Goal: Find specific page/section: Find specific page/section

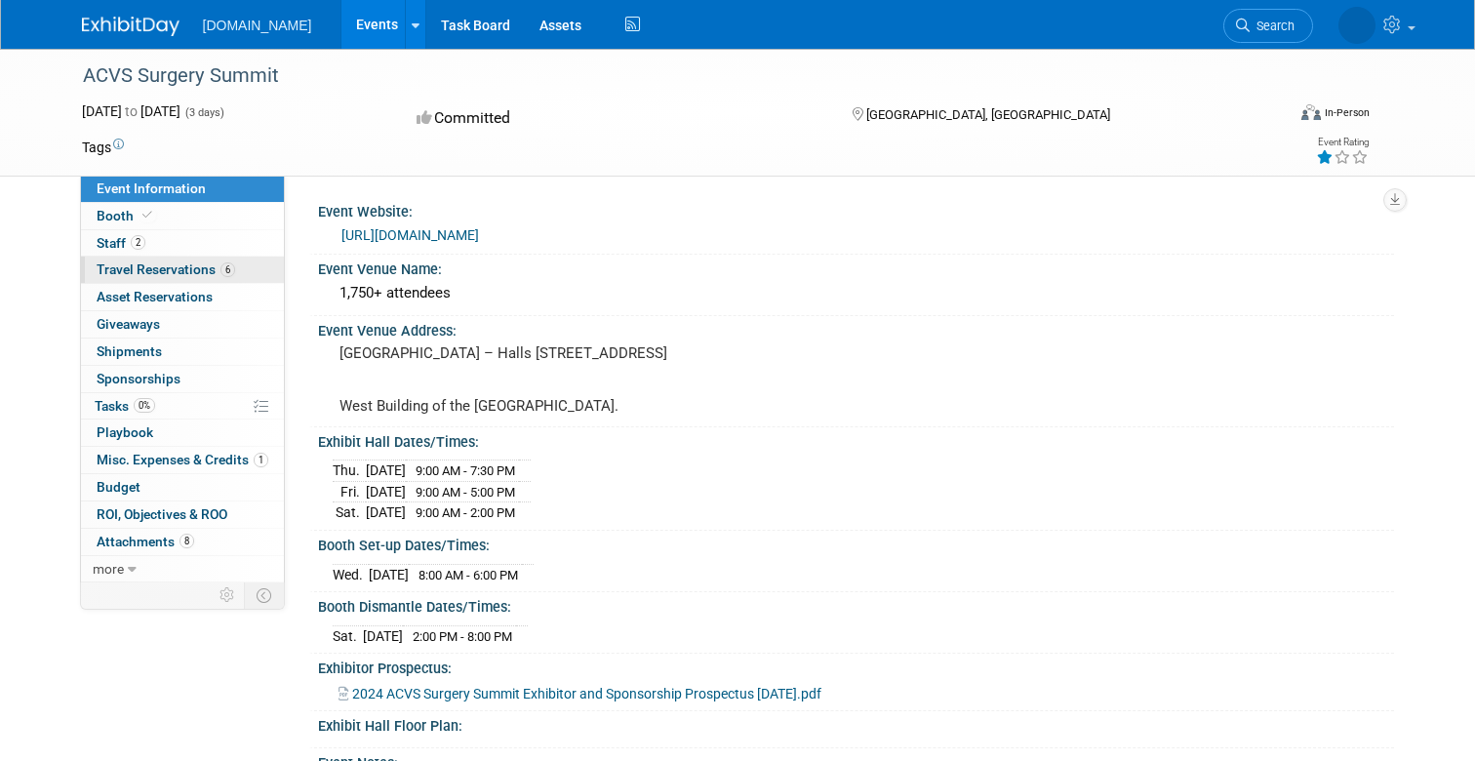
click at [129, 278] on link "6 Travel Reservations 6" at bounding box center [182, 270] width 203 height 26
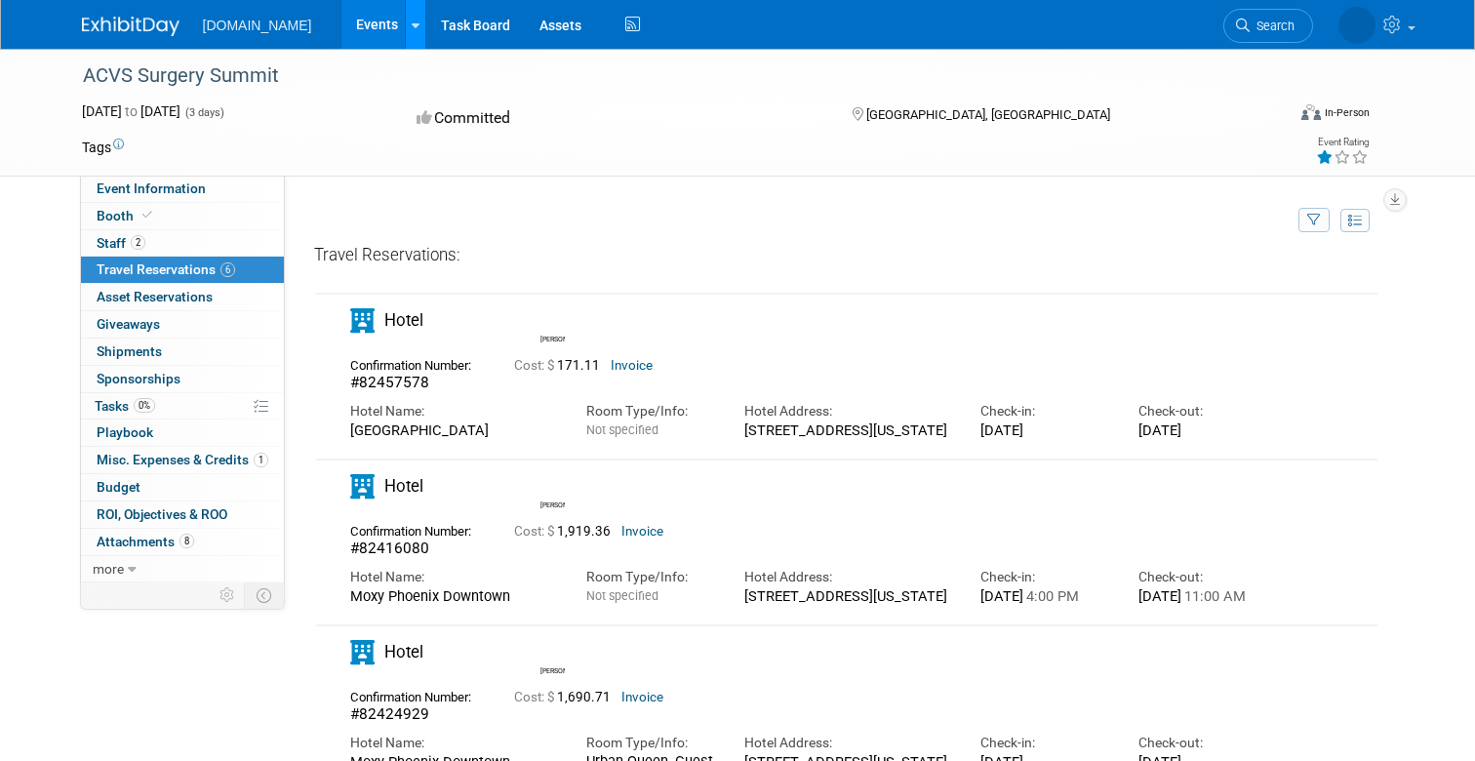
click at [405, 19] on link at bounding box center [415, 24] width 20 height 49
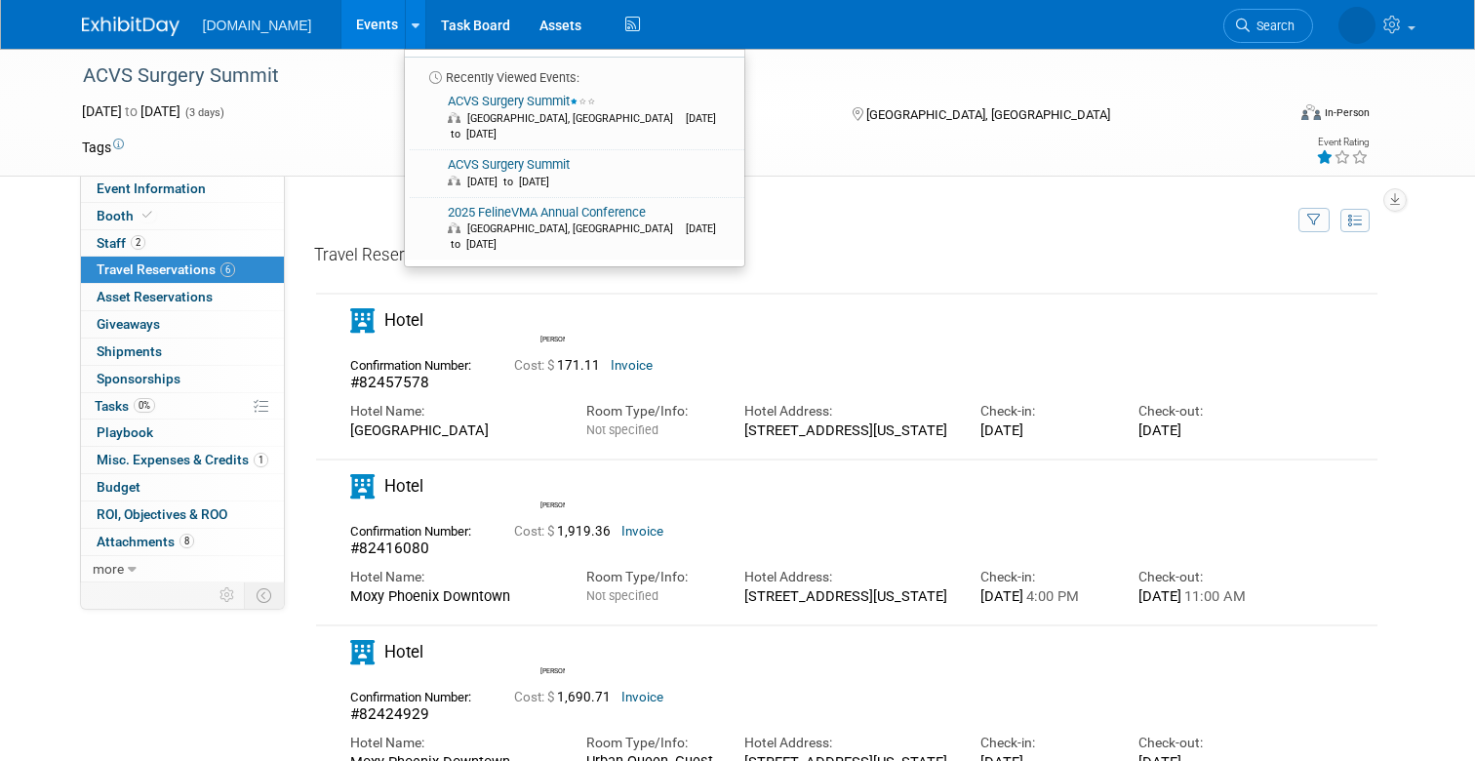
click at [350, 21] on link "Events" at bounding box center [376, 24] width 71 height 49
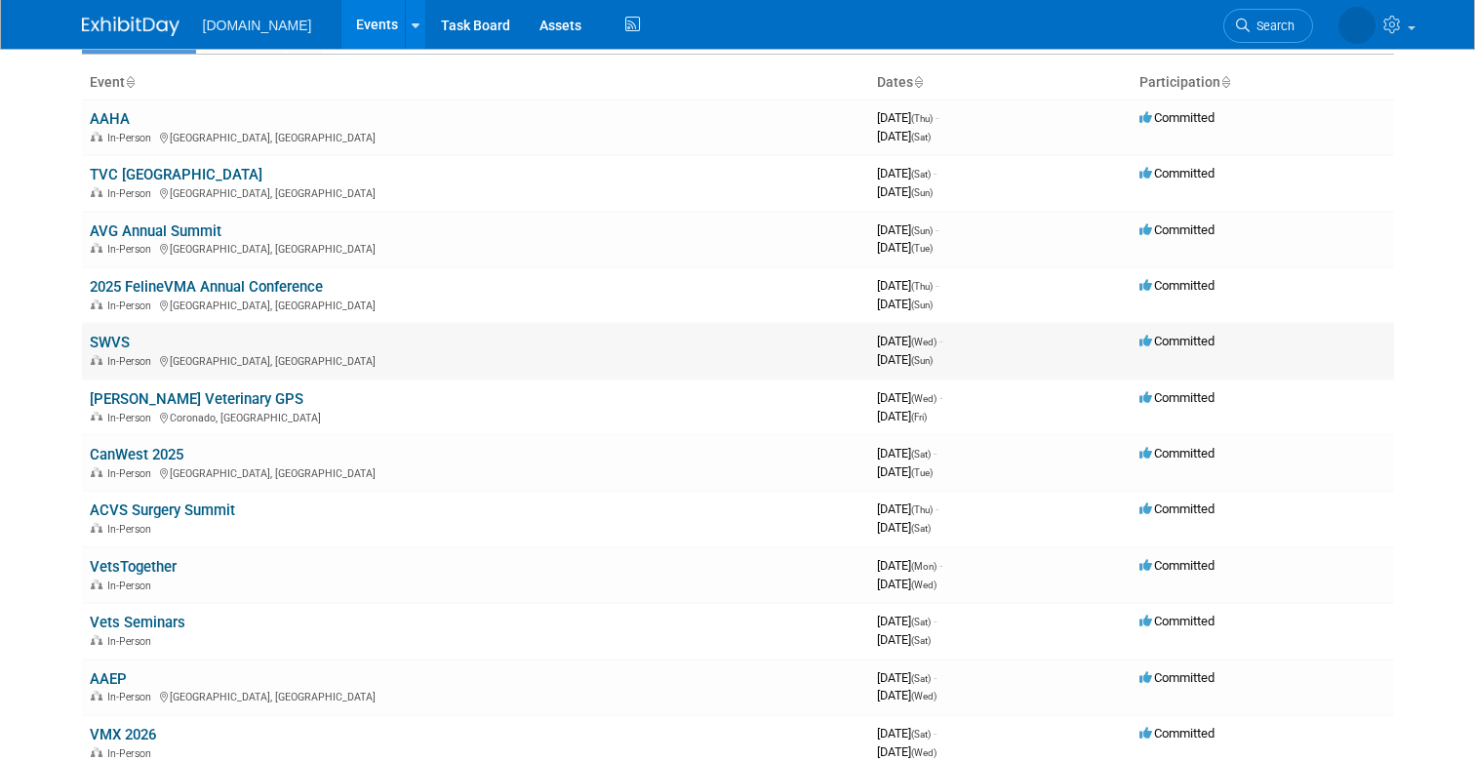
scroll to position [105, 0]
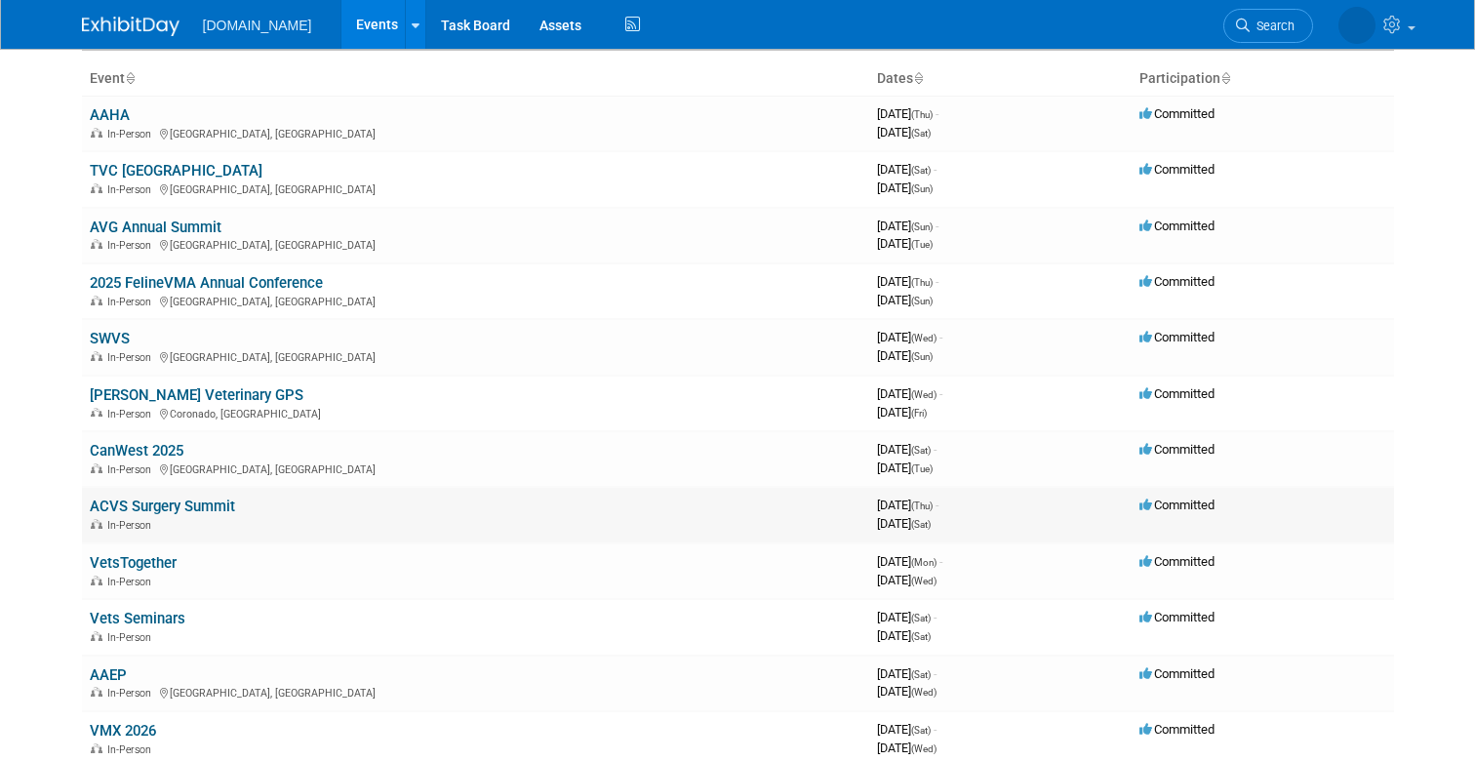
click at [153, 500] on link "ACVS Surgery Summit" at bounding box center [162, 506] width 145 height 18
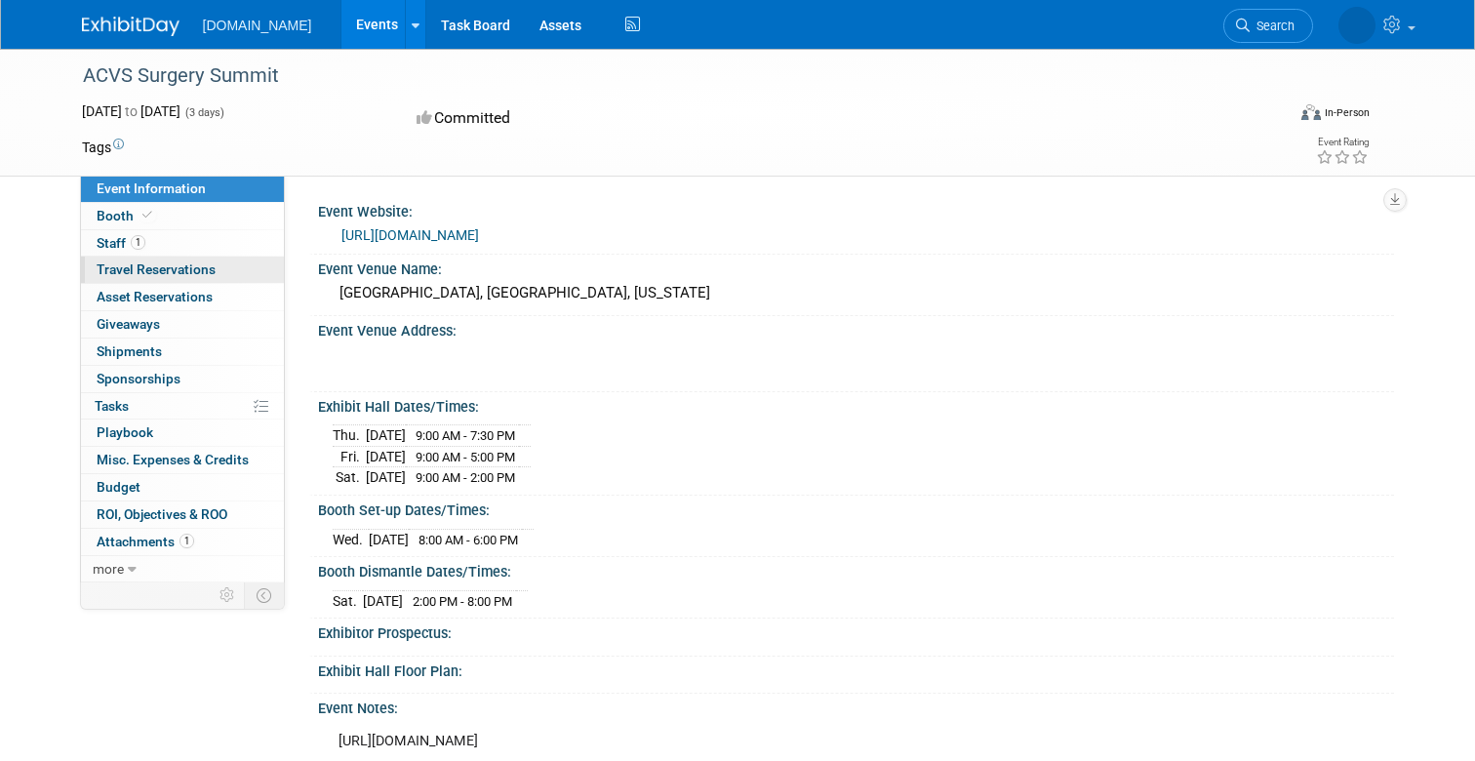
click at [164, 263] on span "Travel Reservations 0" at bounding box center [156, 269] width 119 height 16
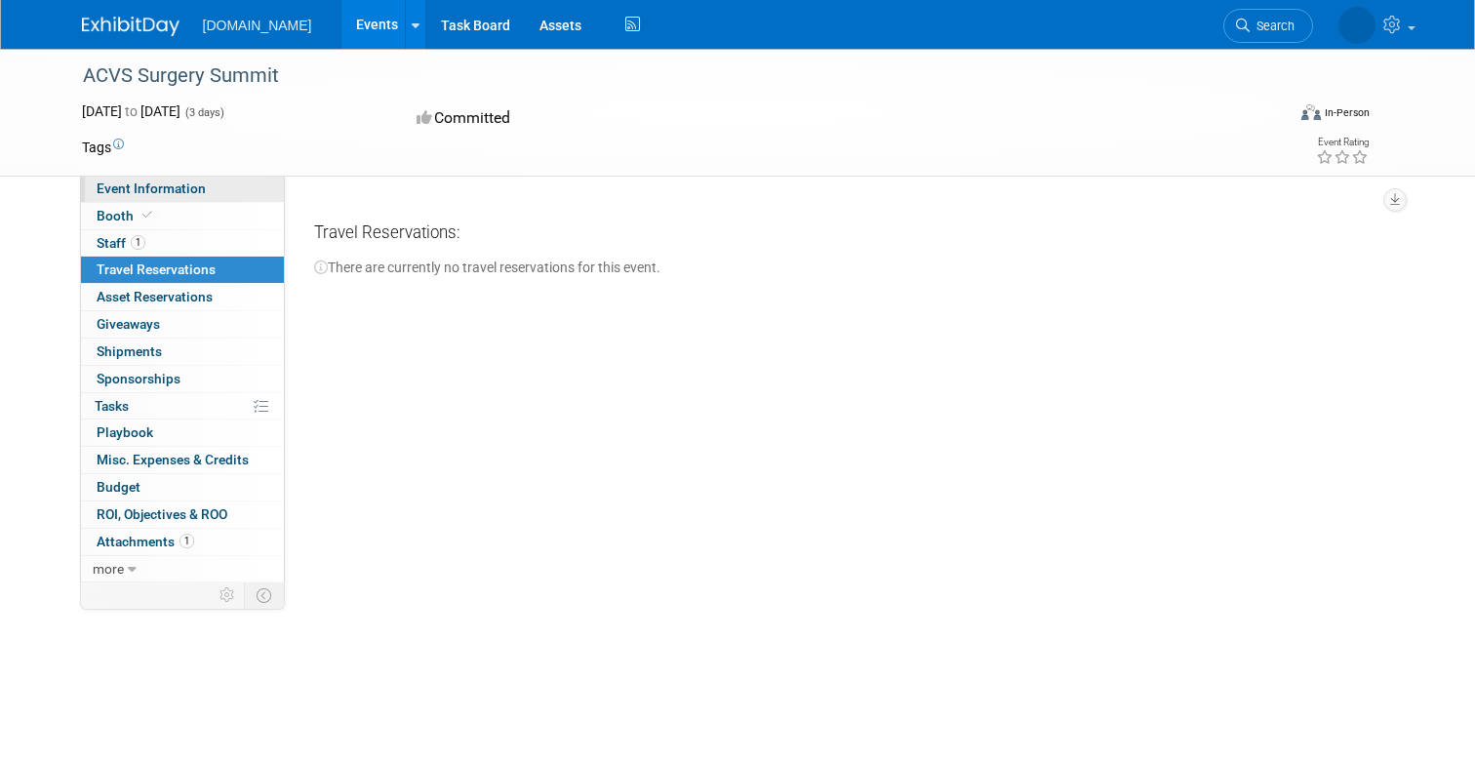
click at [112, 189] on span "Event Information" at bounding box center [151, 188] width 109 height 16
